Goal: Information Seeking & Learning: Check status

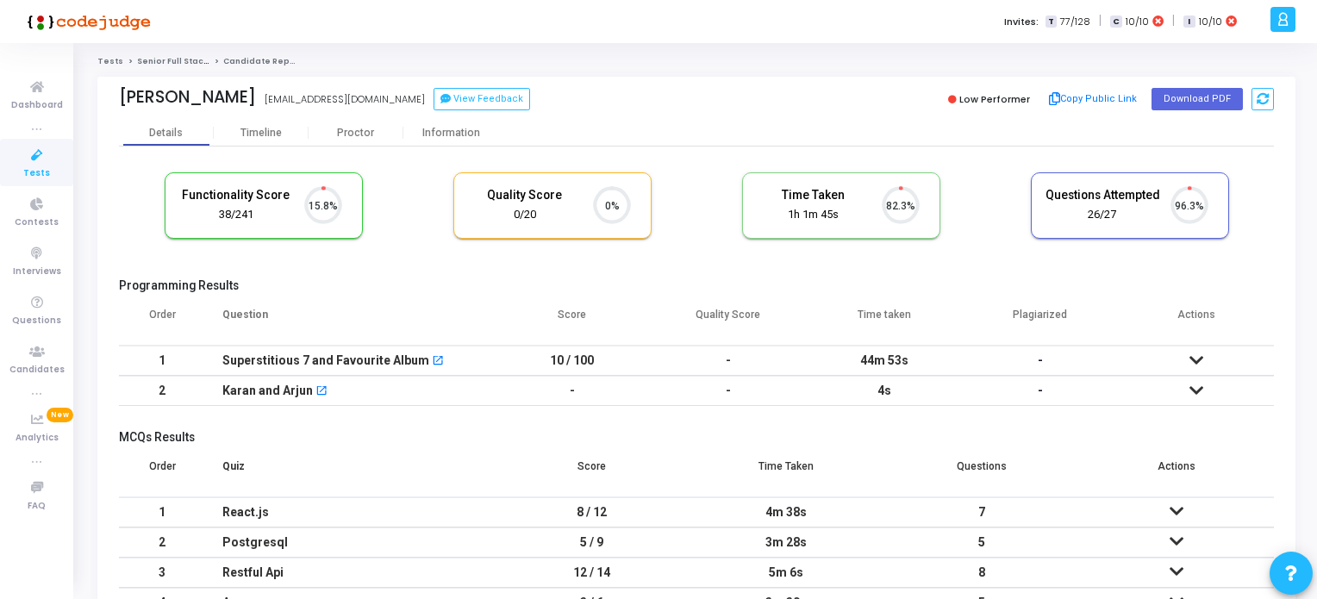
scroll to position [35, 44]
click at [22, 161] on icon at bounding box center [37, 156] width 36 height 22
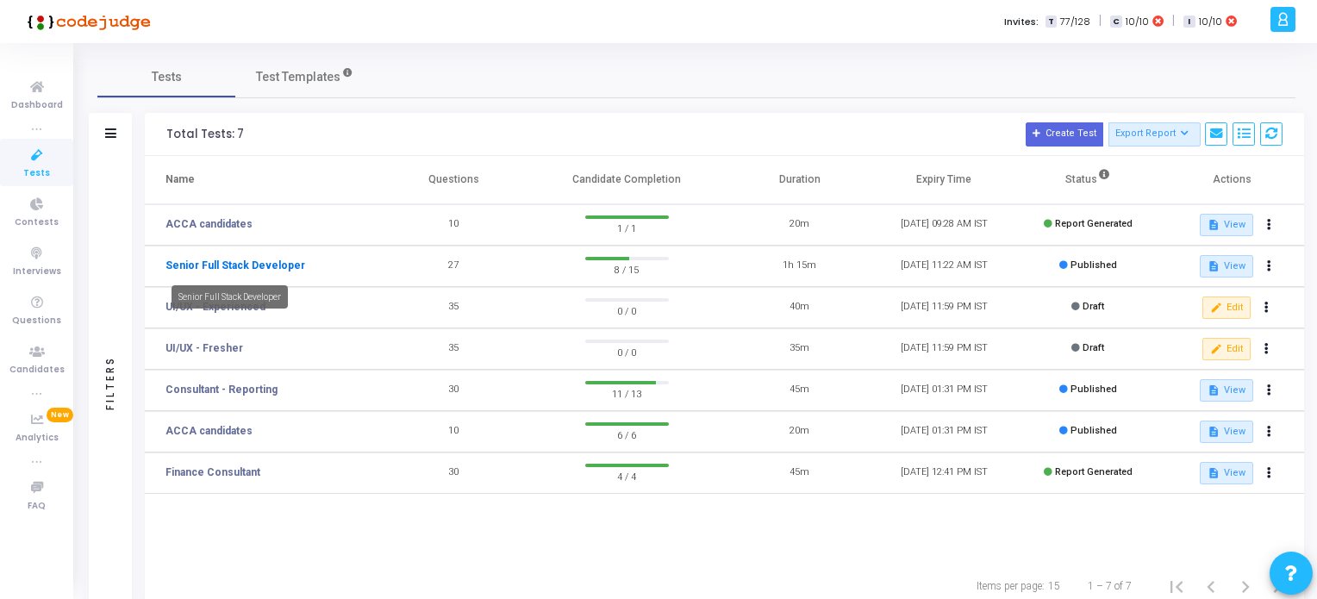
click at [266, 260] on link "Senior Full Stack Developer" at bounding box center [235, 266] width 140 height 16
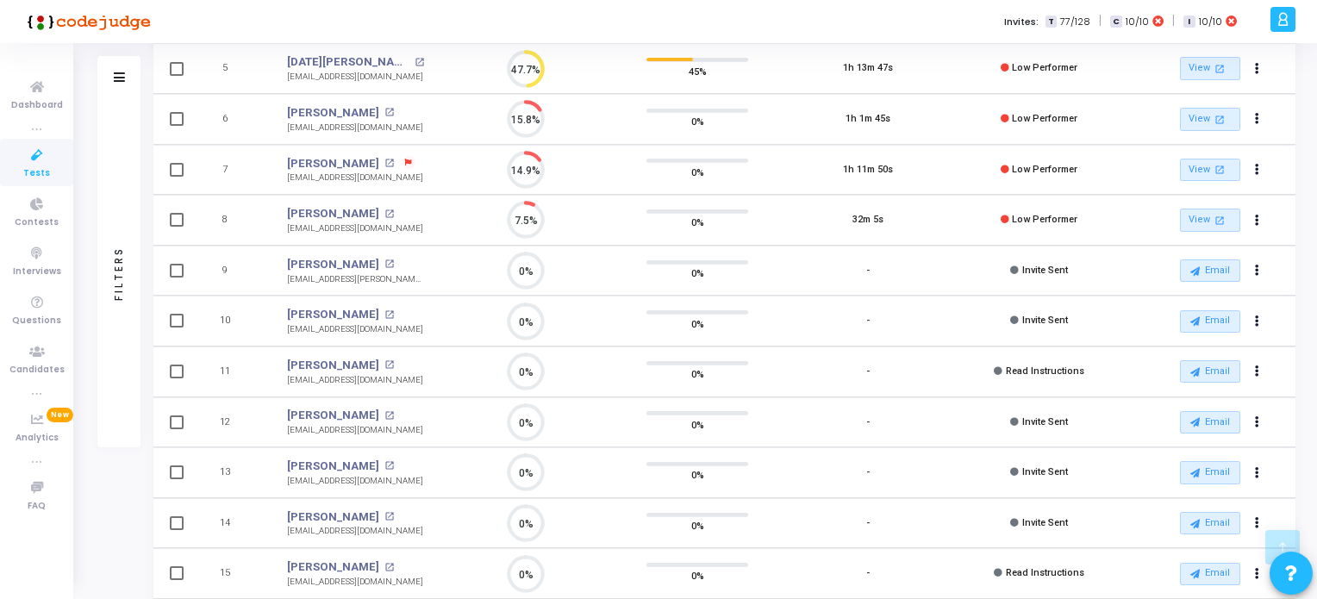
scroll to position [500, 0]
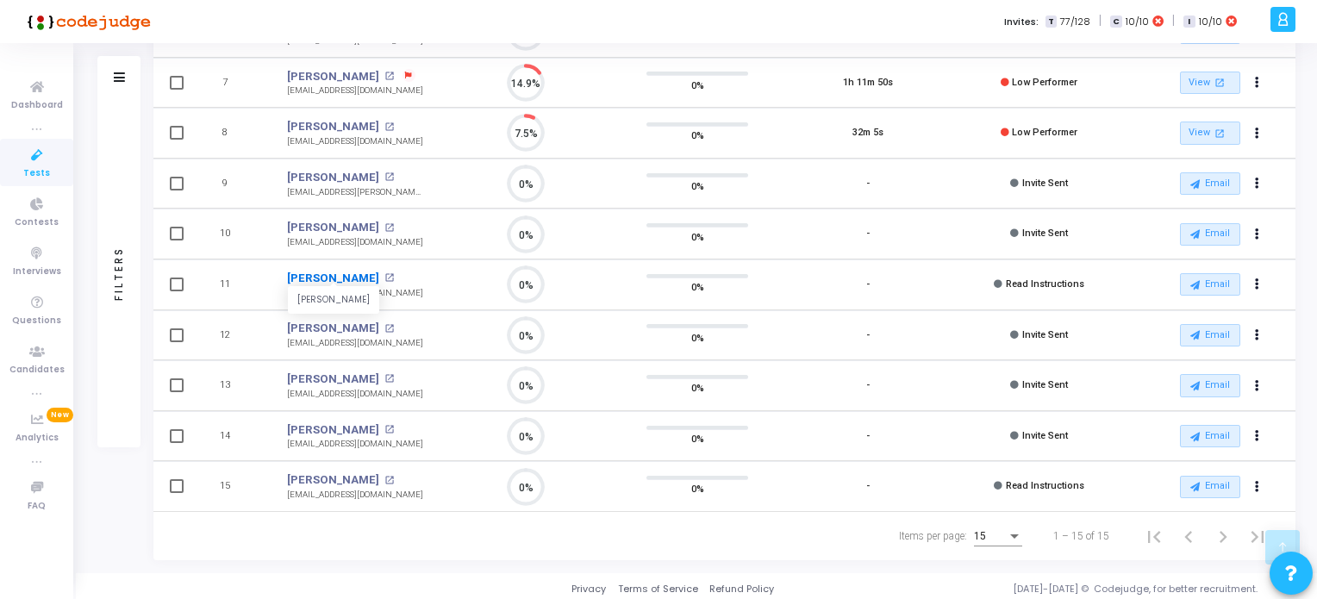
click at [335, 271] on link "[PERSON_NAME]" at bounding box center [333, 278] width 92 height 17
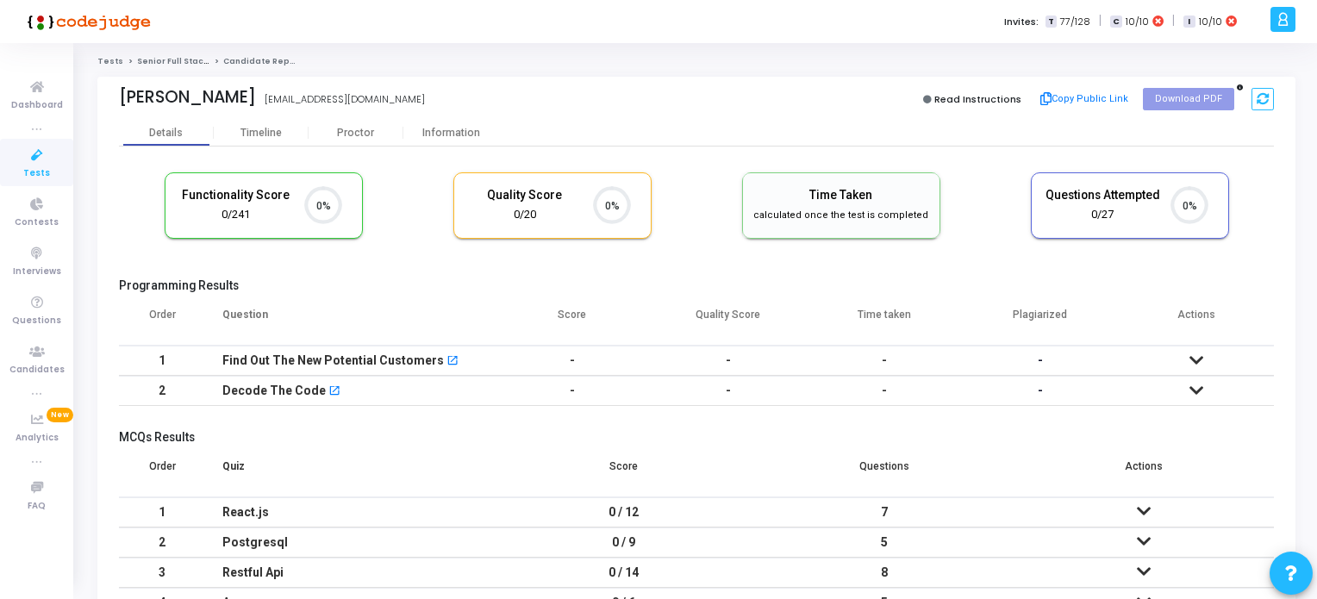
scroll to position [7, 7]
click at [259, 137] on div "Timeline" at bounding box center [260, 133] width 41 height 13
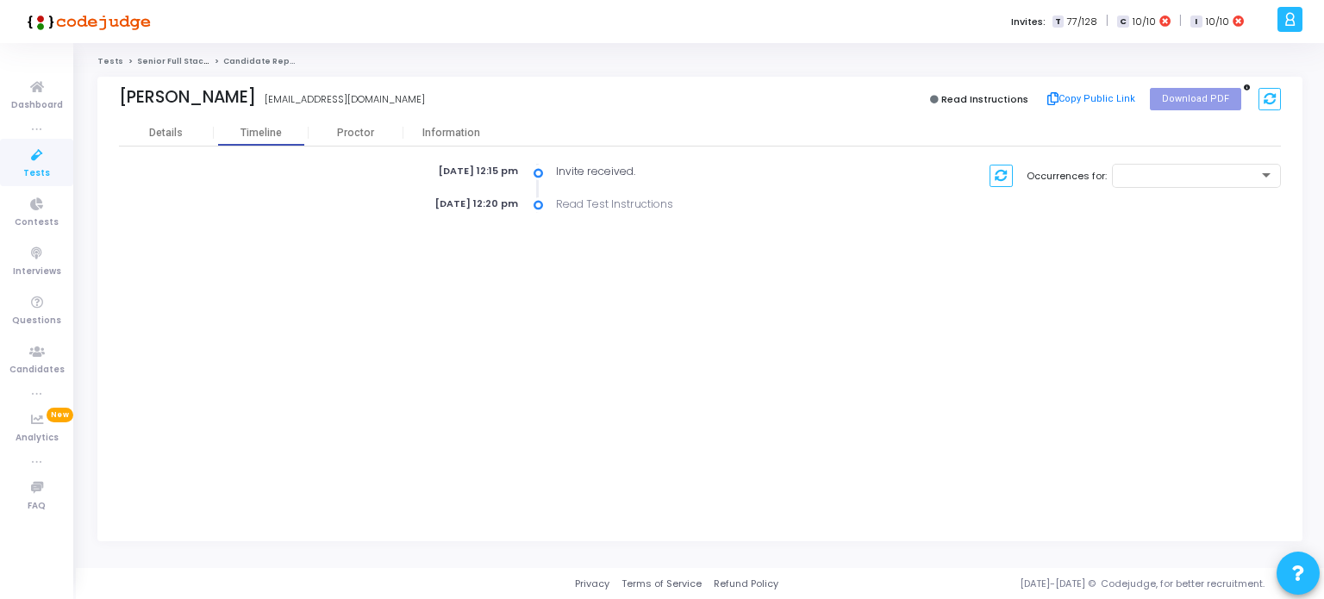
click at [49, 158] on icon at bounding box center [37, 156] width 36 height 22
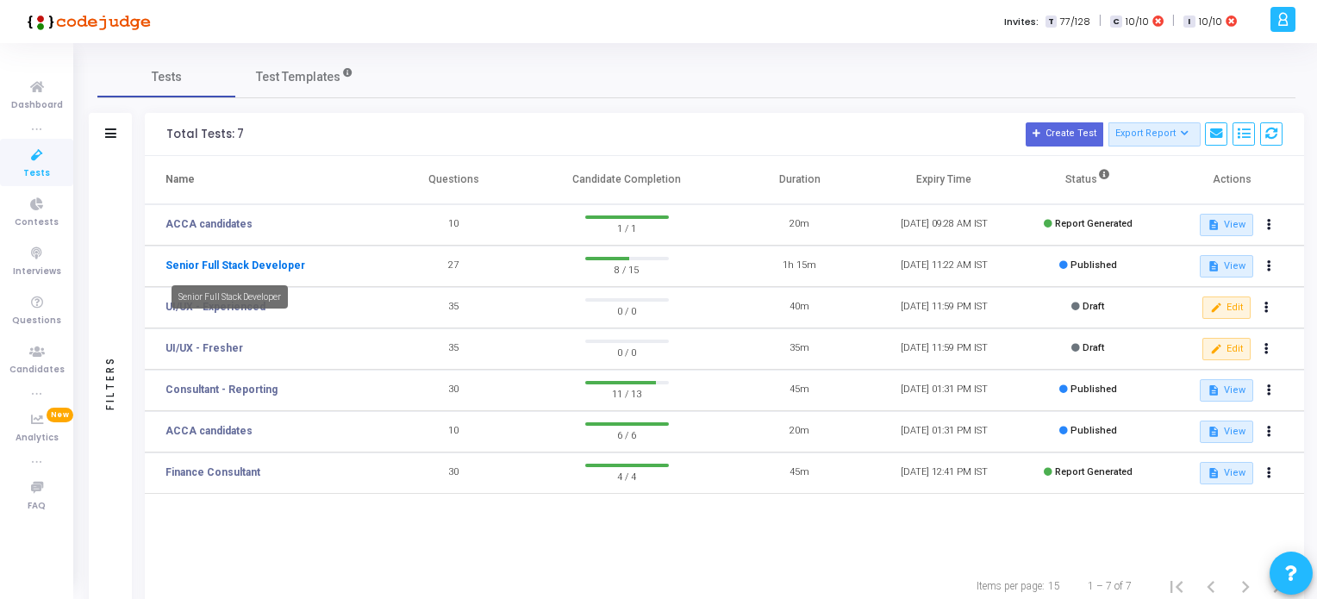
click at [266, 261] on link "Senior Full Stack Developer" at bounding box center [235, 266] width 140 height 16
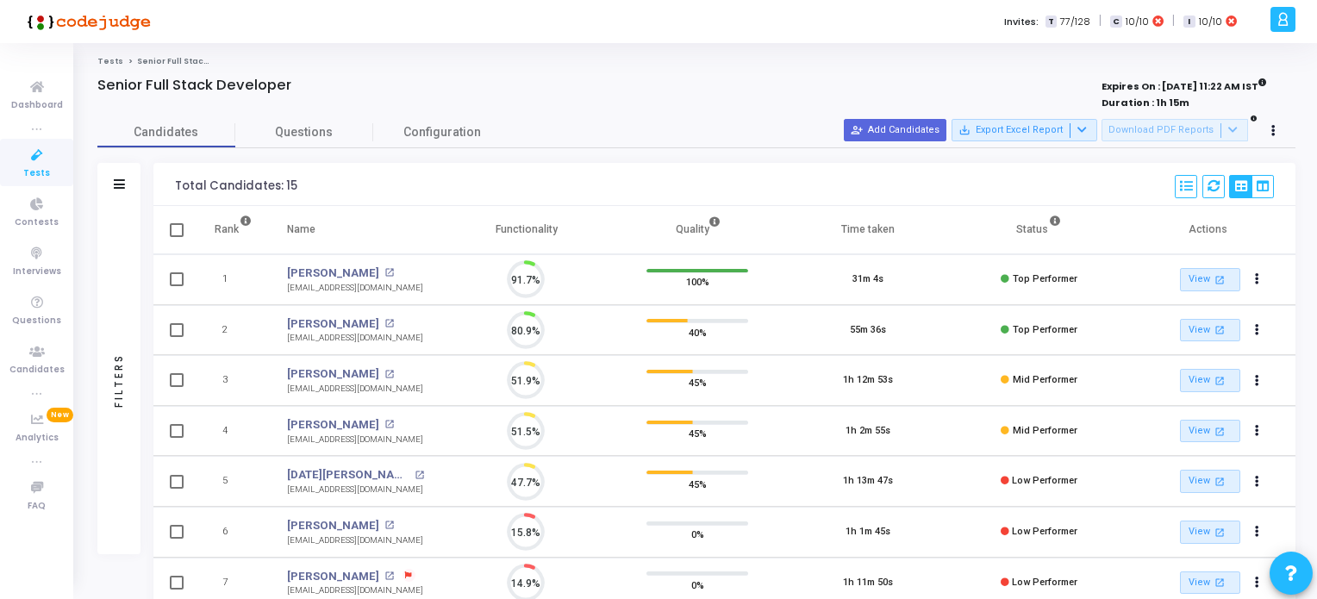
scroll to position [35, 44]
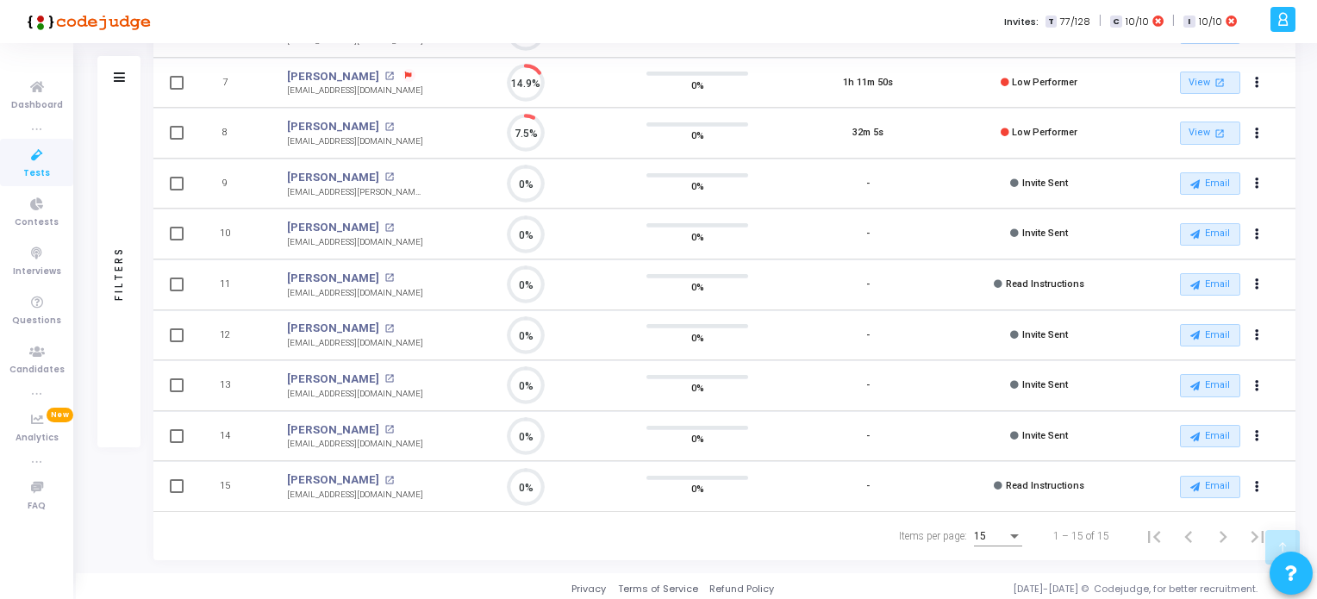
click at [33, 161] on icon at bounding box center [37, 156] width 36 height 22
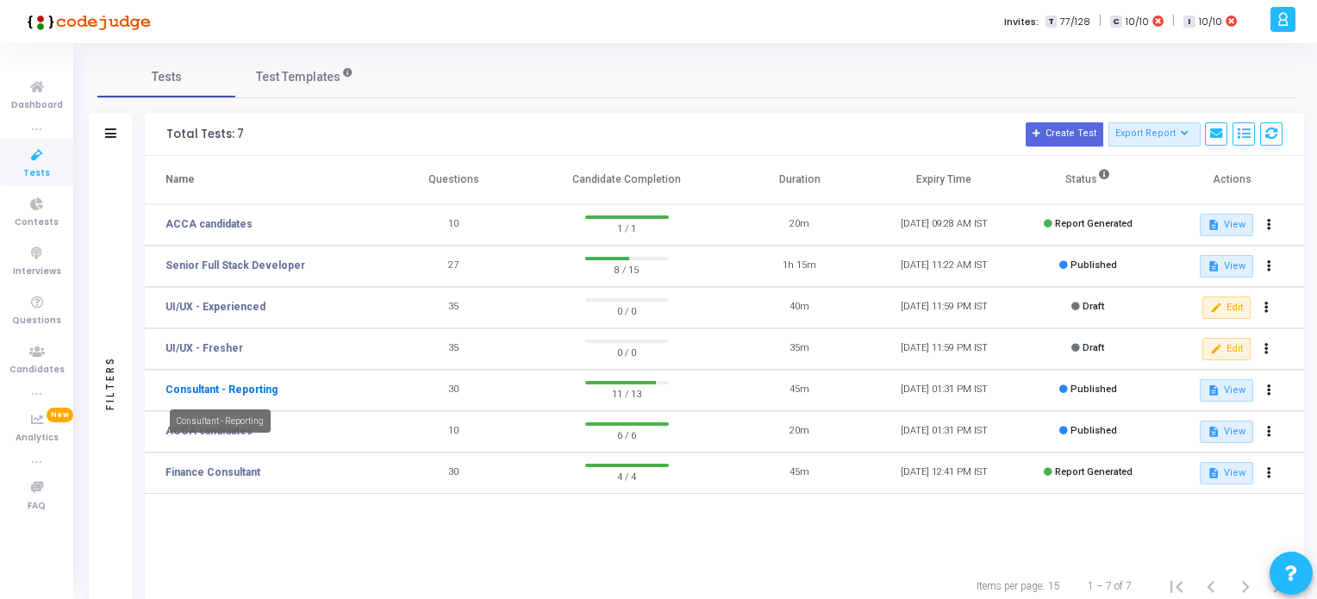
click at [234, 385] on link "Consultant - Reporting" at bounding box center [221, 390] width 112 height 16
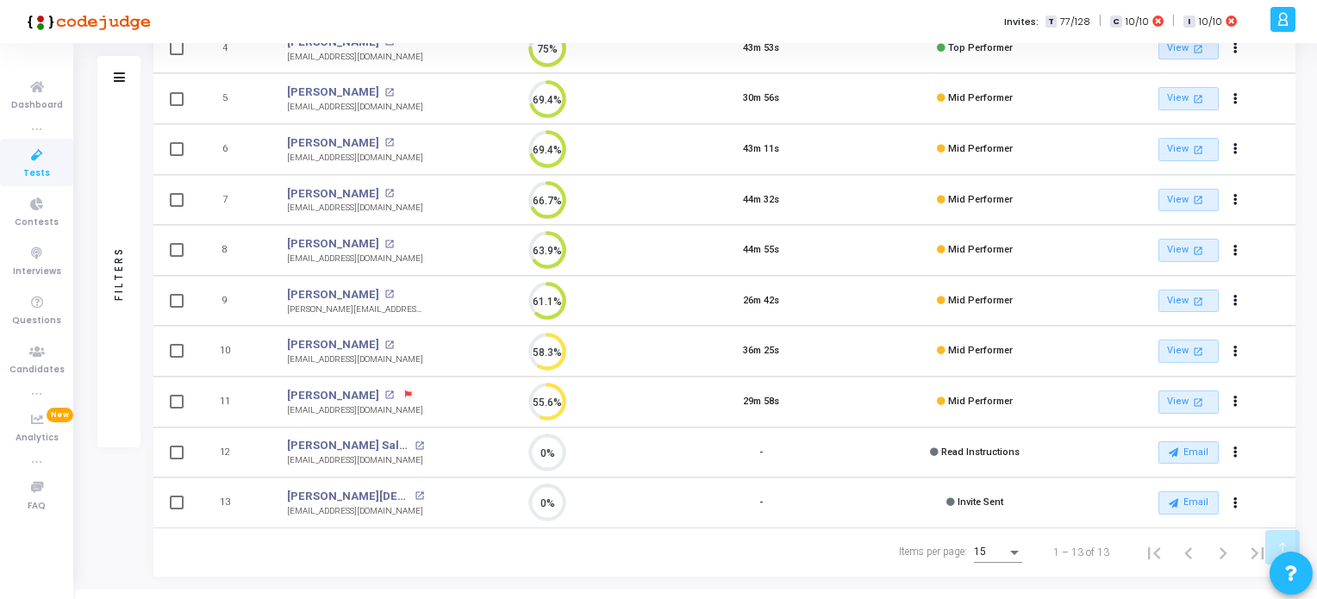
scroll to position [400, 0]
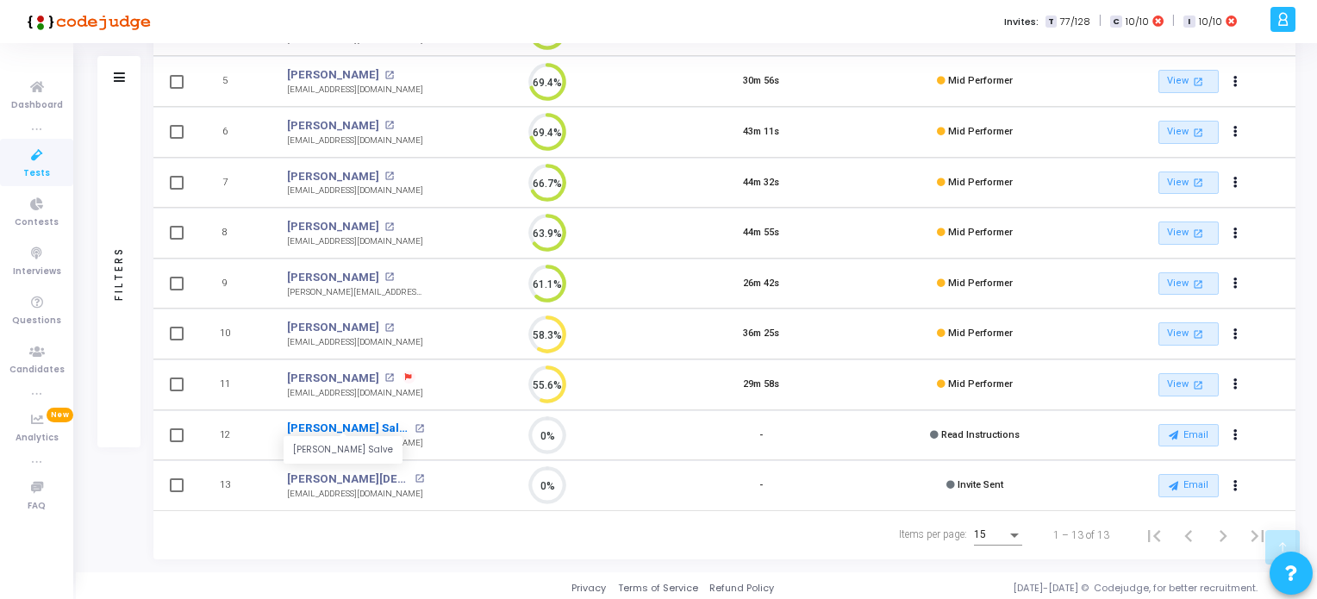
click at [306, 422] on link "[PERSON_NAME] Salve" at bounding box center [348, 428] width 122 height 17
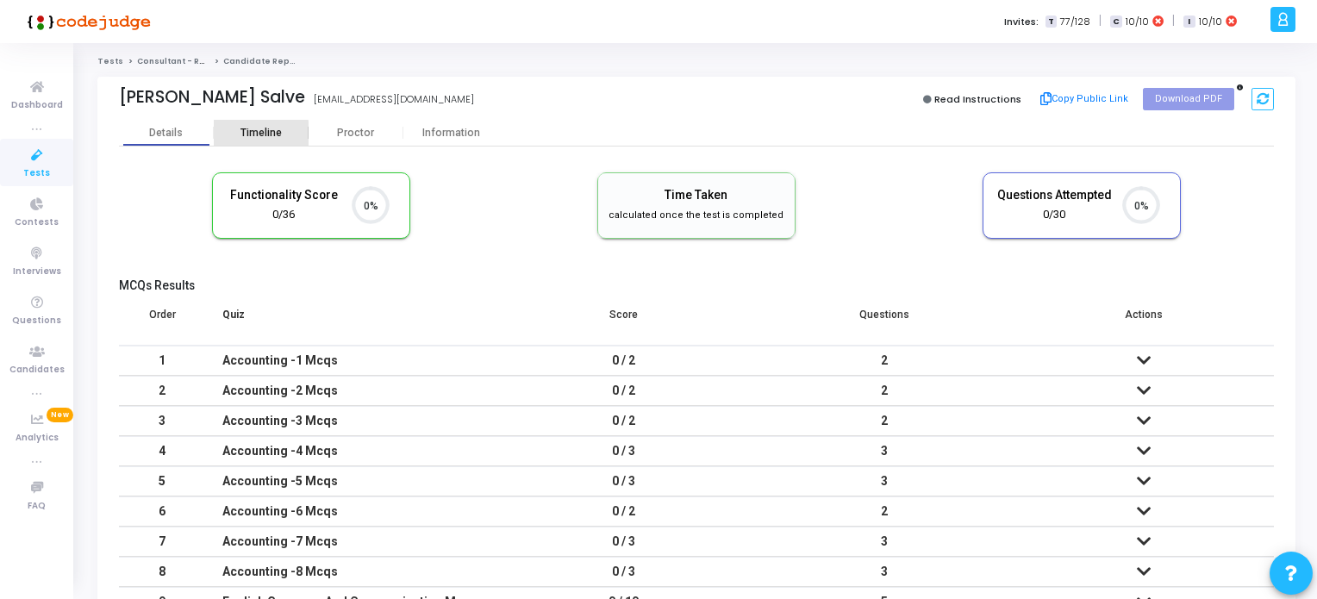
click at [258, 140] on div "Timeline" at bounding box center [261, 133] width 95 height 26
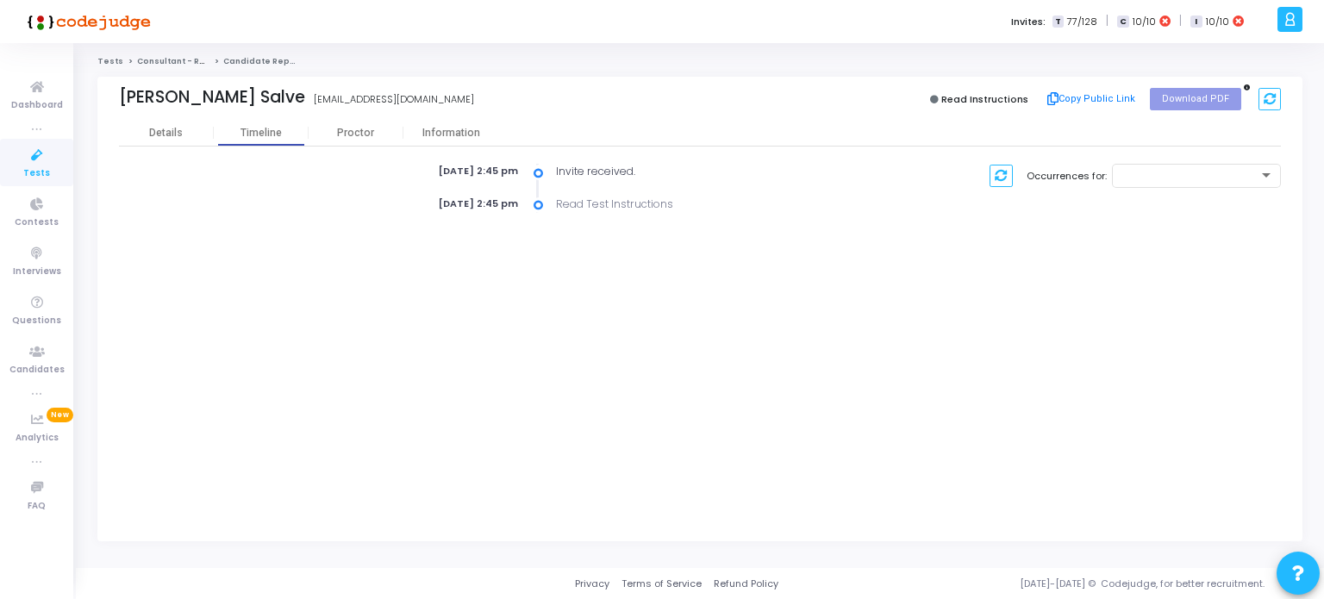
click at [34, 161] on icon at bounding box center [37, 156] width 36 height 22
